Goal: Navigation & Orientation: Find specific page/section

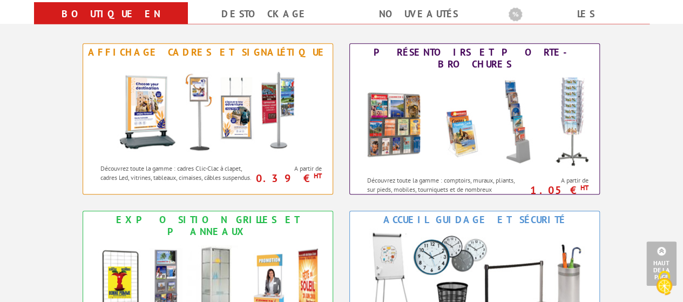
scroll to position [454, 0]
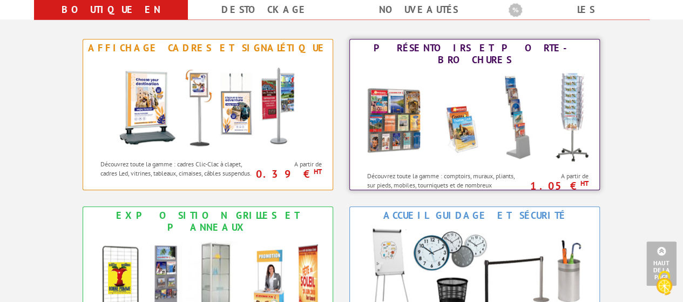
click at [479, 95] on img at bounding box center [475, 117] width 238 height 97
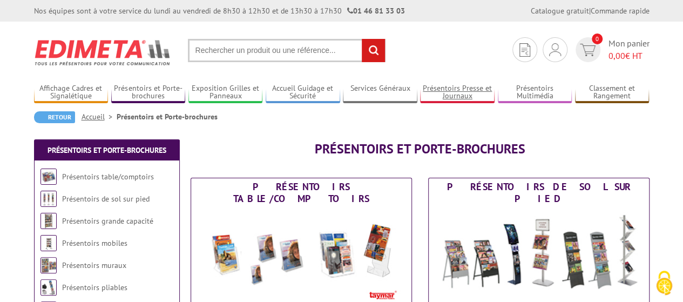
click at [479, 96] on link "Présentoirs Presse et Journaux" at bounding box center [457, 93] width 75 height 18
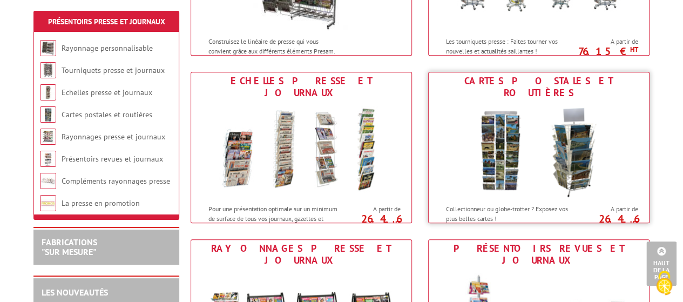
scroll to position [272, 0]
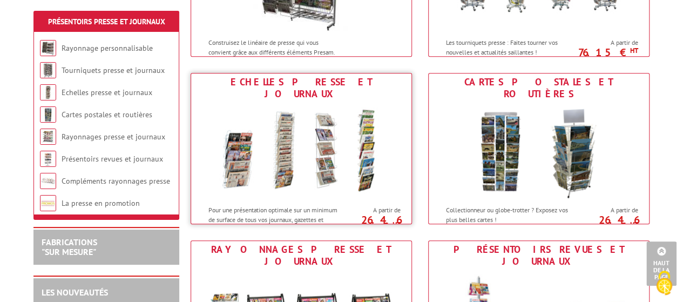
click at [240, 142] on img at bounding box center [301, 151] width 200 height 97
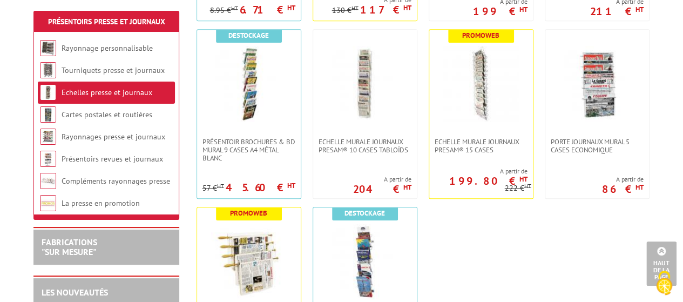
scroll to position [401, 0]
